Goal: Complete application form: Complete application form

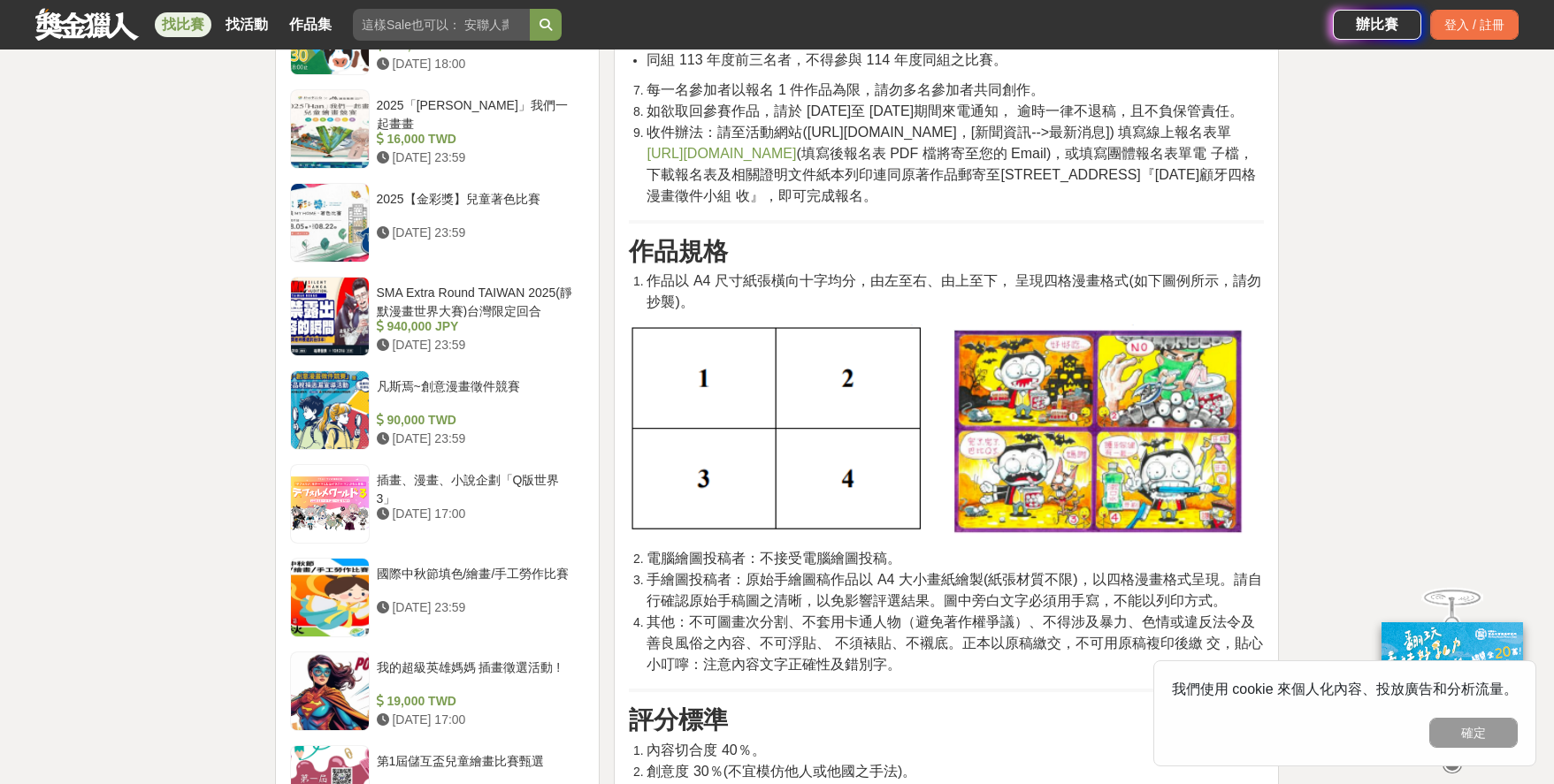
scroll to position [1658, 0]
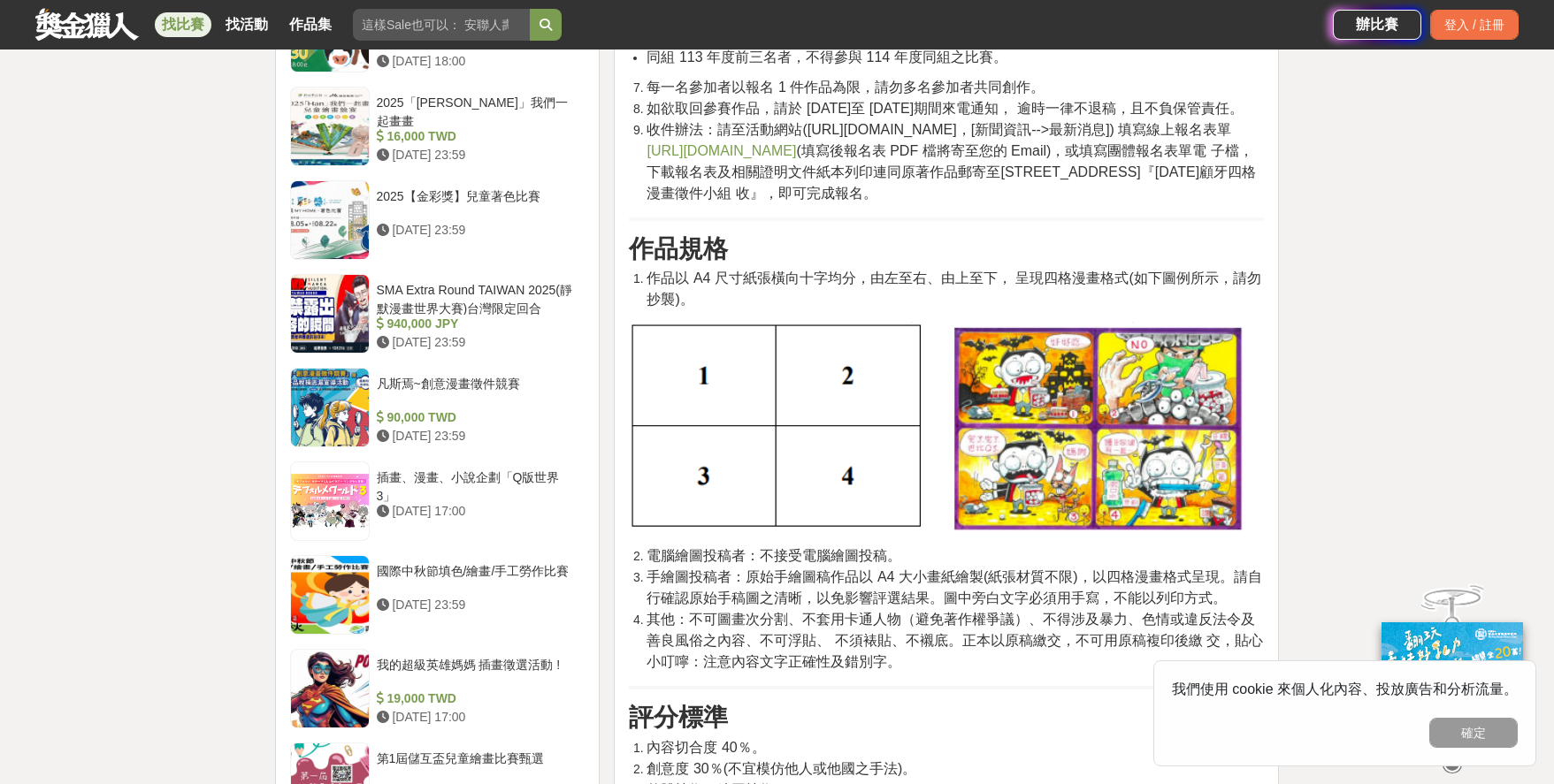
click at [1098, 434] on img at bounding box center [937, 428] width 617 height 213
click at [1098, 433] on img at bounding box center [937, 428] width 617 height 213
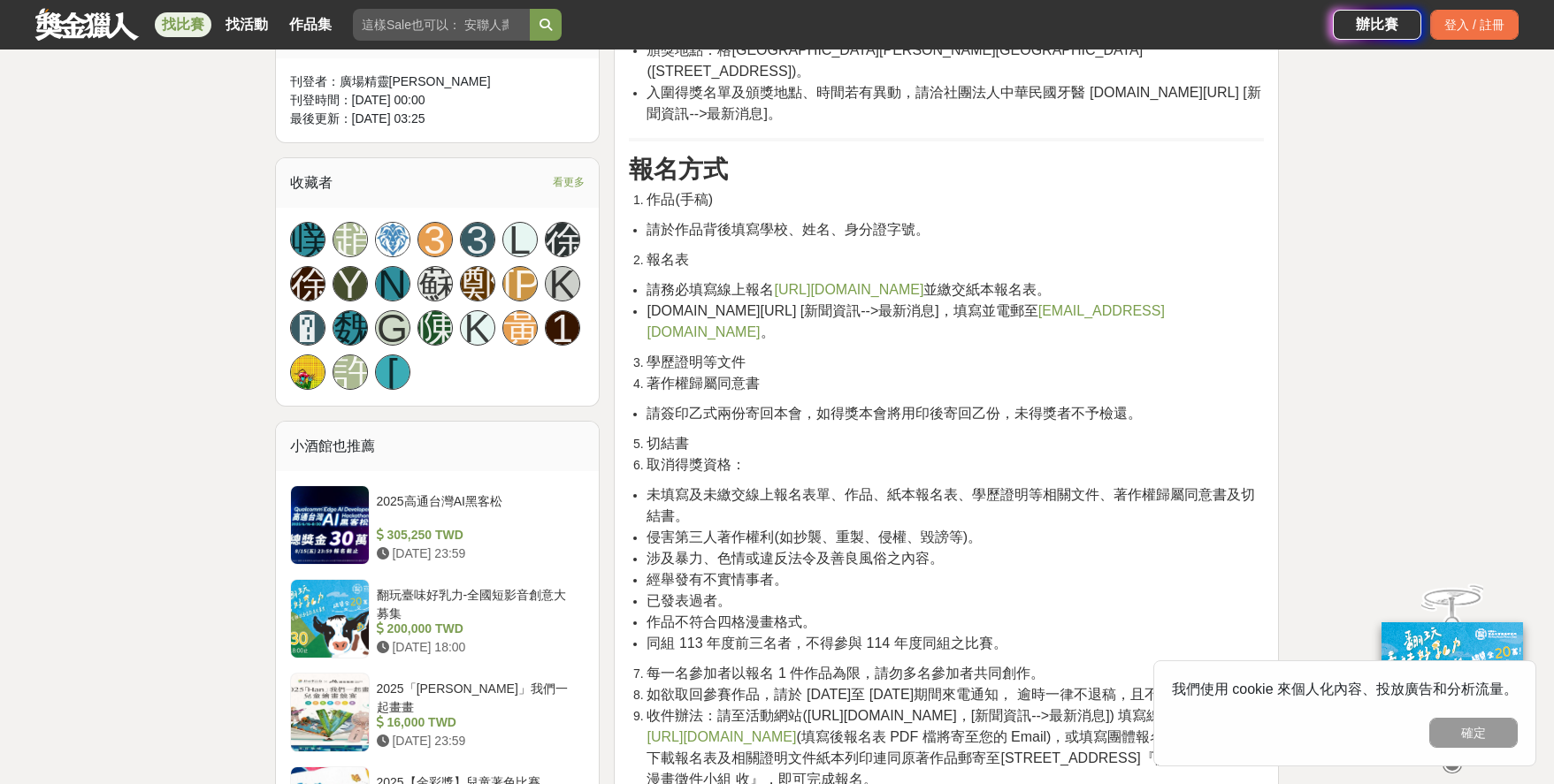
scroll to position [1069, 0]
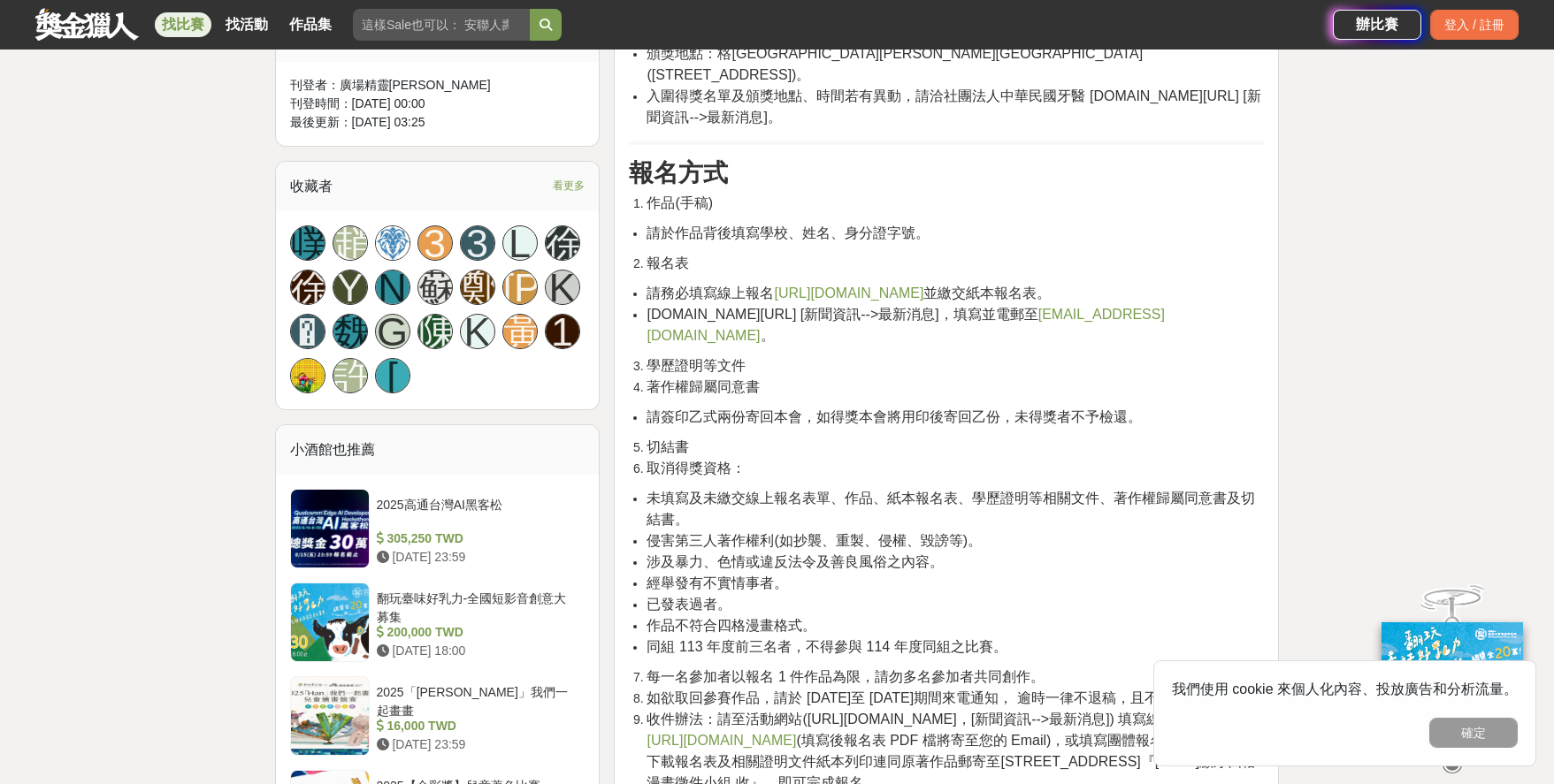
click at [845, 285] on link "[URL][DOMAIN_NAME]" at bounding box center [849, 293] width 149 height 15
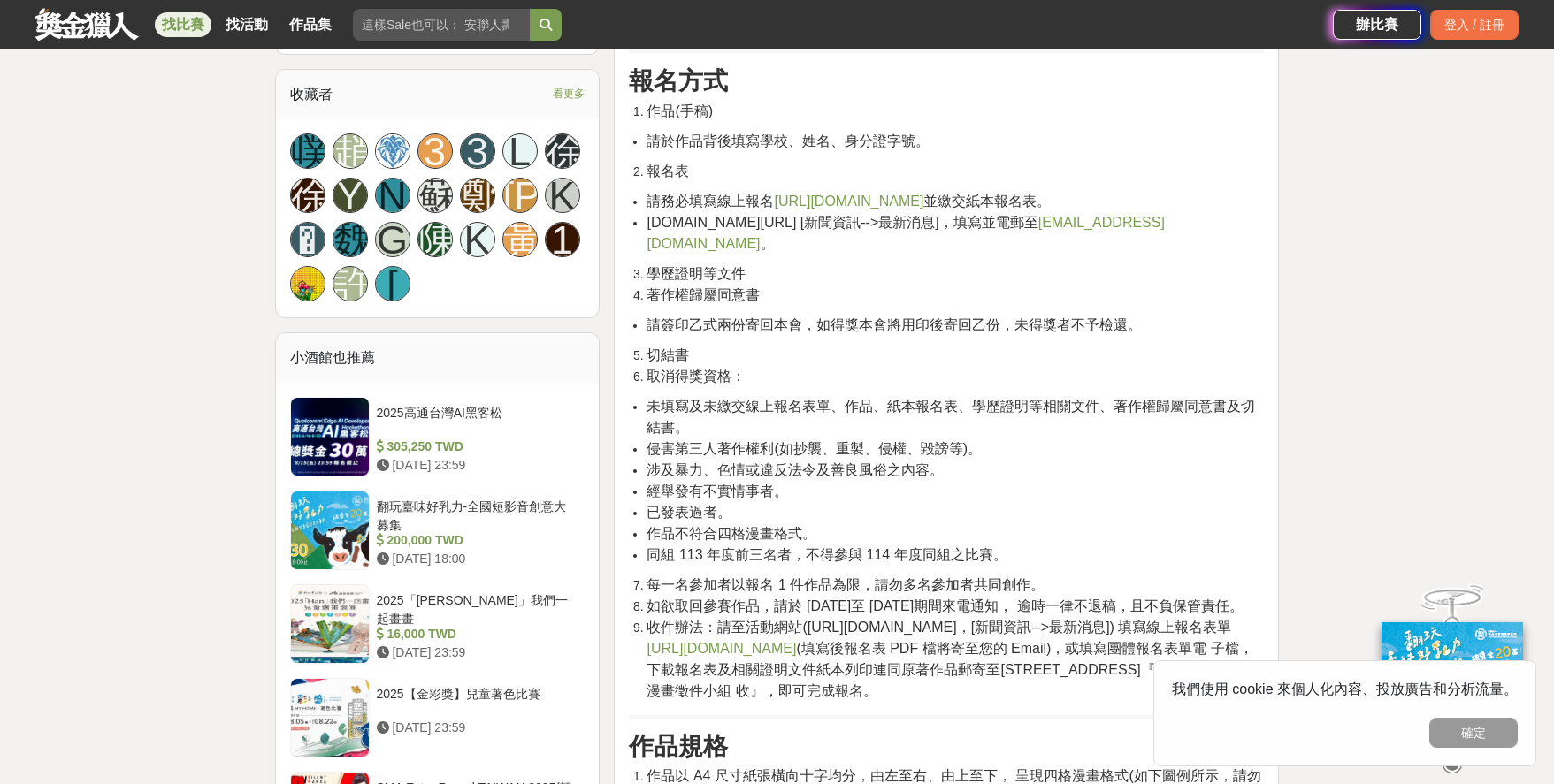
scroll to position [1160, 0]
click at [797, 644] on span "[URL][DOMAIN_NAME]" at bounding box center [721, 650] width 149 height 15
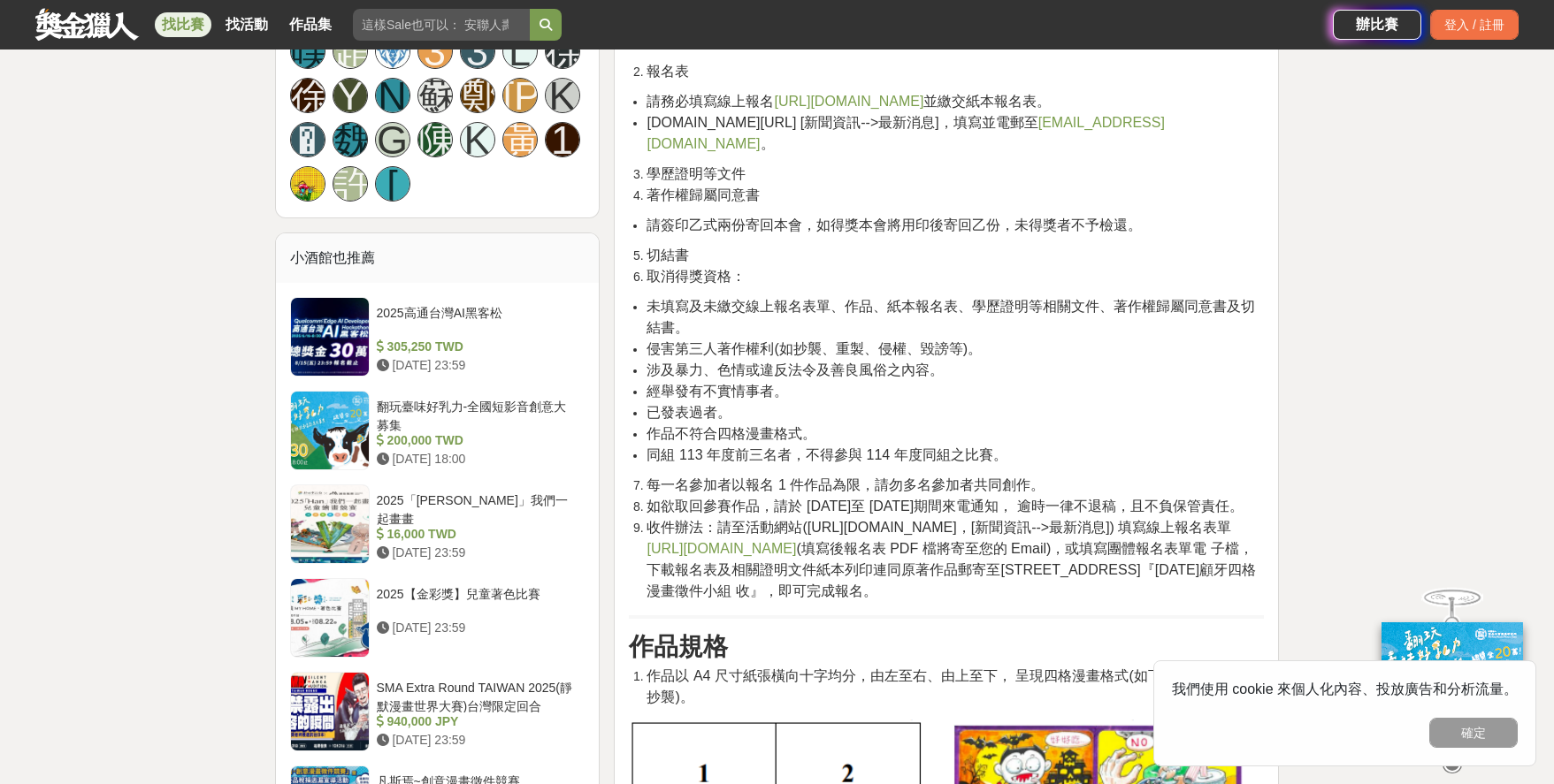
scroll to position [1113, 0]
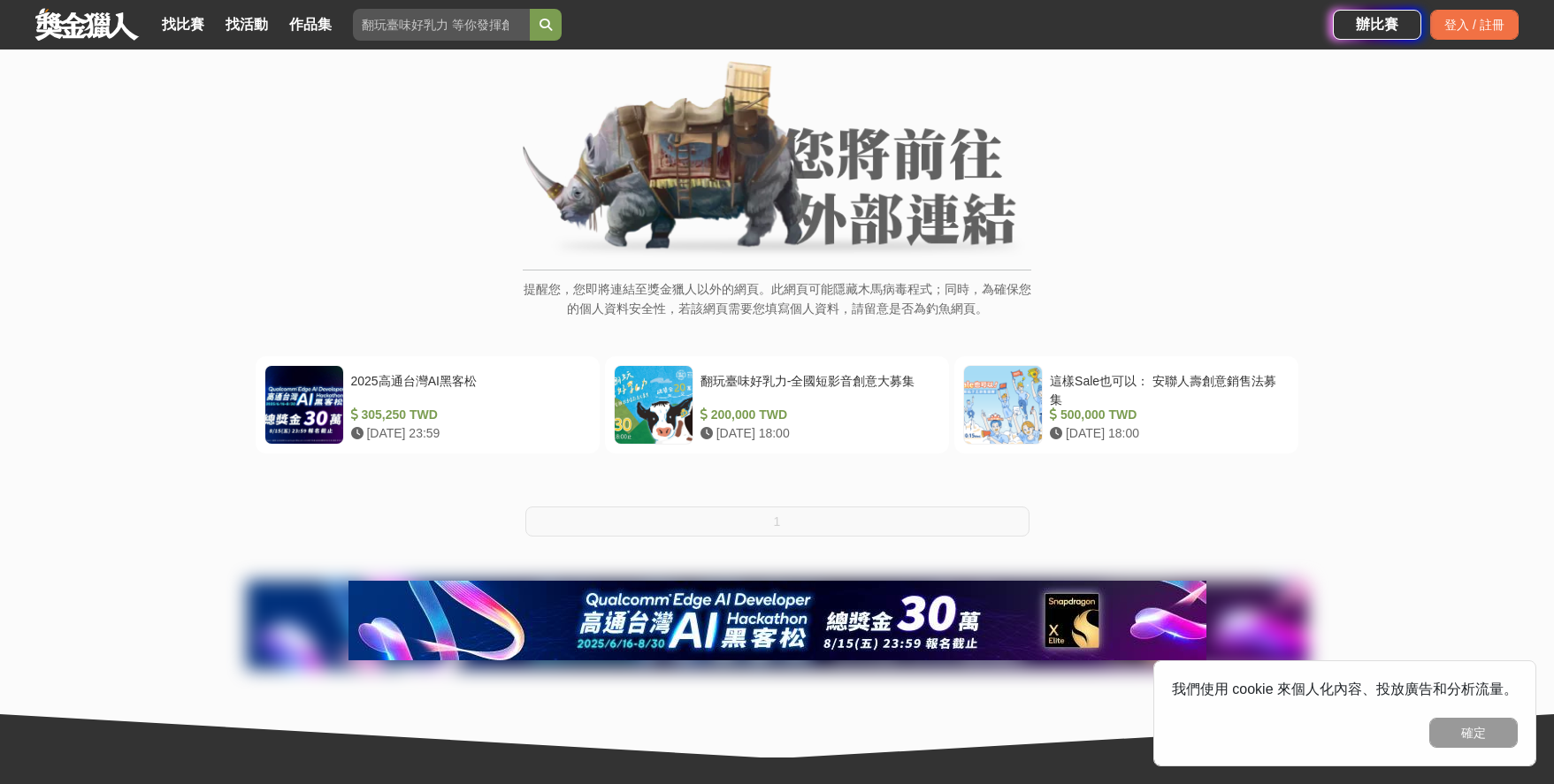
scroll to position [99, 0]
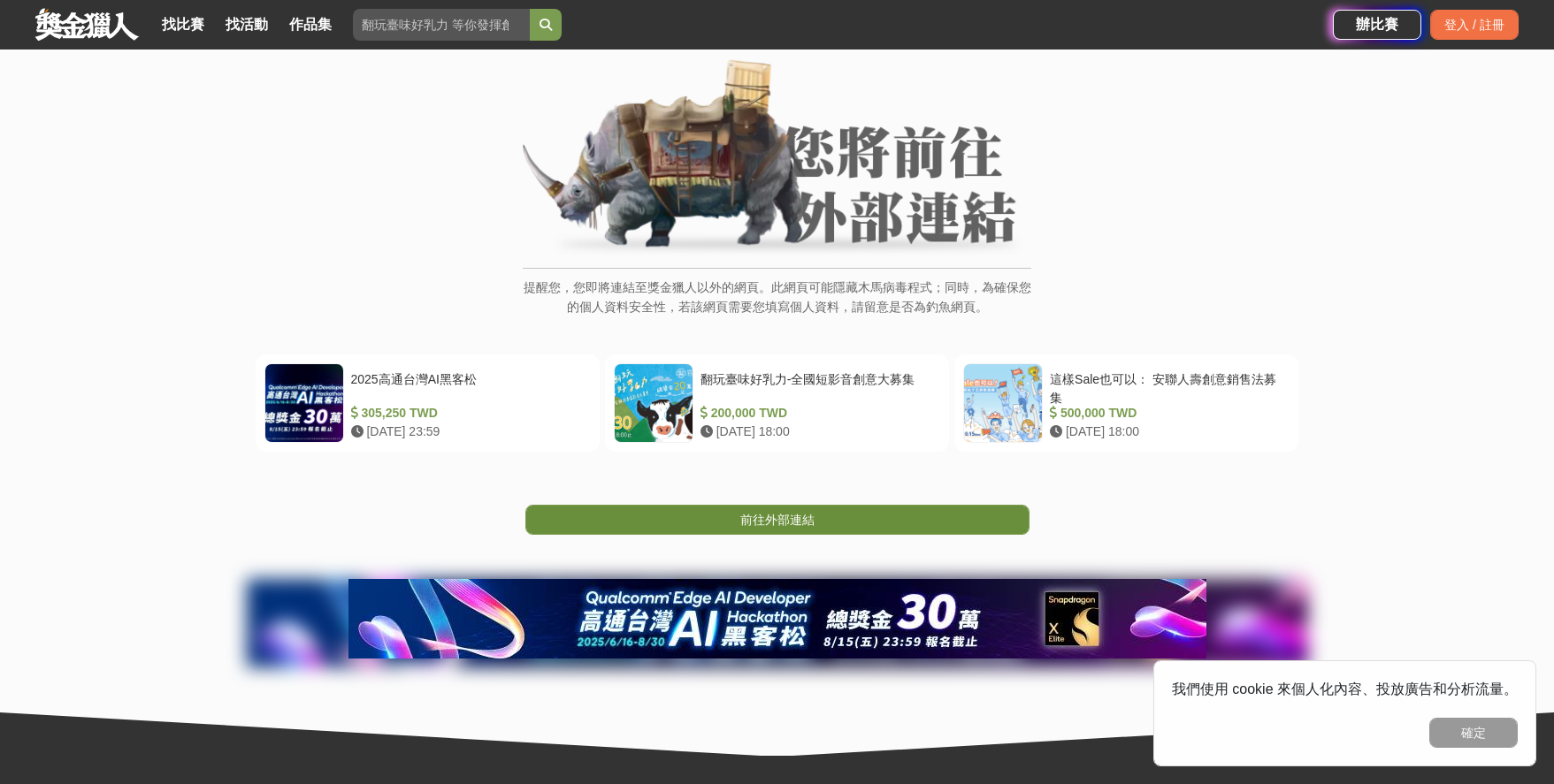
click at [936, 522] on link "前往外部連結" at bounding box center [777, 520] width 505 height 30
